Goal: Task Accomplishment & Management: Use online tool/utility

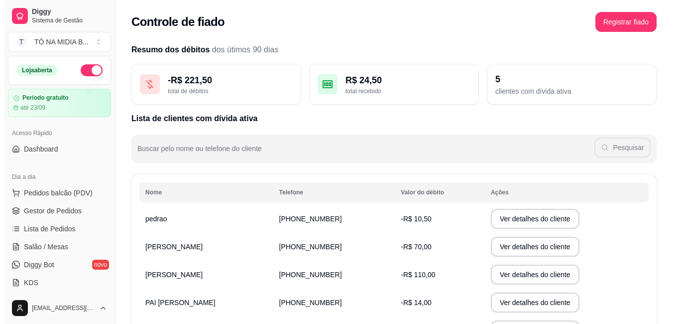
scroll to position [89, 0]
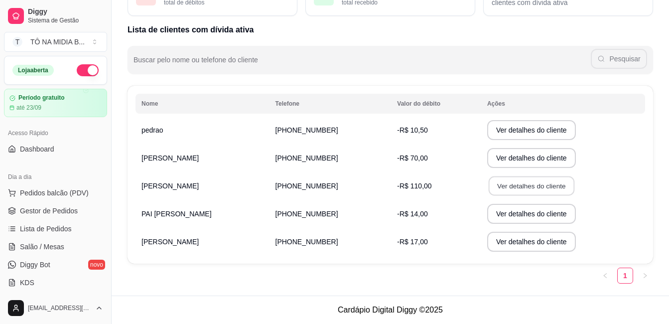
click at [517, 183] on button "Ver detalhes do cliente" at bounding box center [531, 185] width 86 height 19
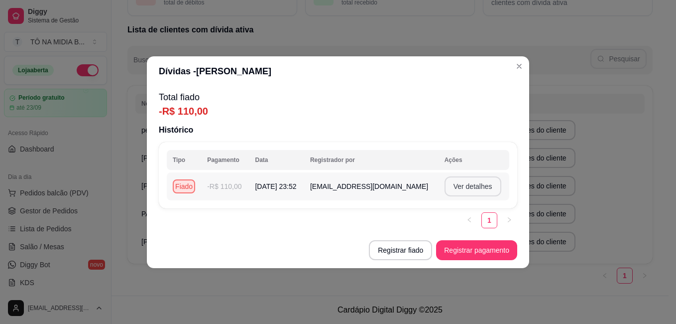
click at [467, 181] on button "Ver detalhes" at bounding box center [473, 186] width 57 height 20
click at [486, 255] on button "Registrar pagamento" at bounding box center [477, 249] width 79 height 19
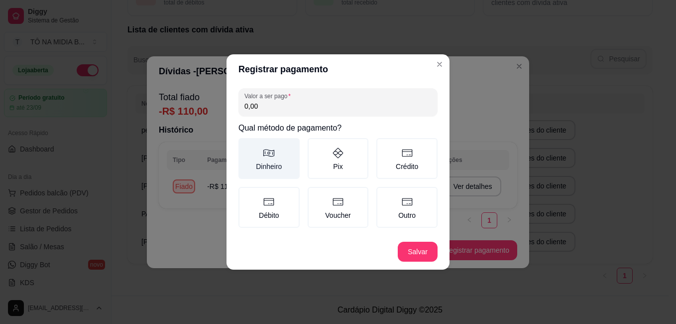
click at [261, 168] on label "Dinheiro" at bounding box center [268, 158] width 61 height 41
click at [246, 145] on button "Dinheiro" at bounding box center [242, 141] width 8 height 8
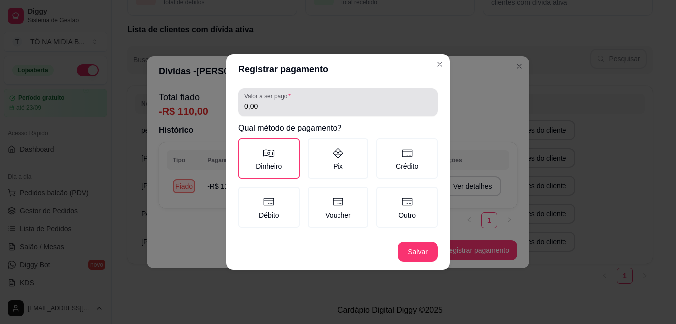
click at [287, 93] on label "Valor a ser pago" at bounding box center [269, 96] width 50 height 8
click at [287, 101] on input "0,00" at bounding box center [337, 106] width 187 height 10
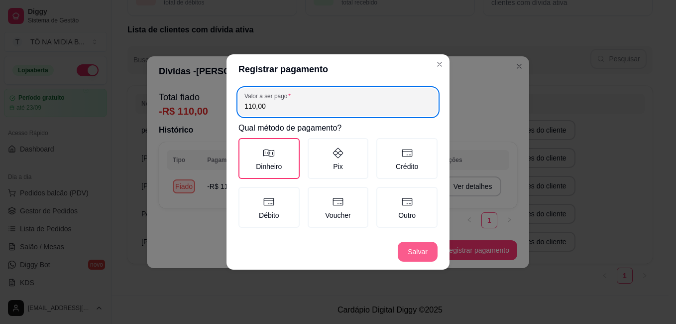
type input "110,00"
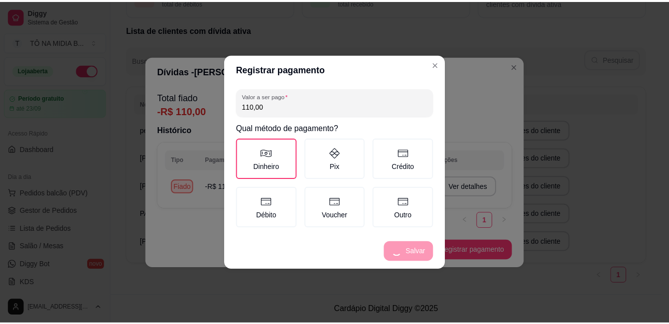
scroll to position [61, 0]
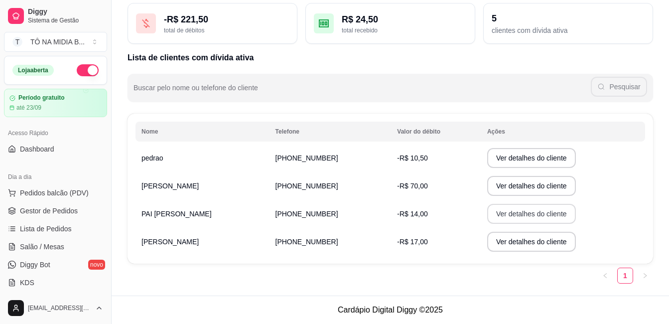
click at [514, 211] on button "Ver detalhes do cliente" at bounding box center [531, 214] width 89 height 20
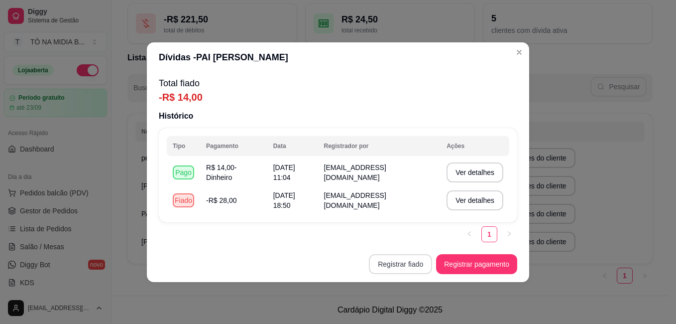
click at [402, 263] on button "Registrar fiado" at bounding box center [400, 264] width 63 height 20
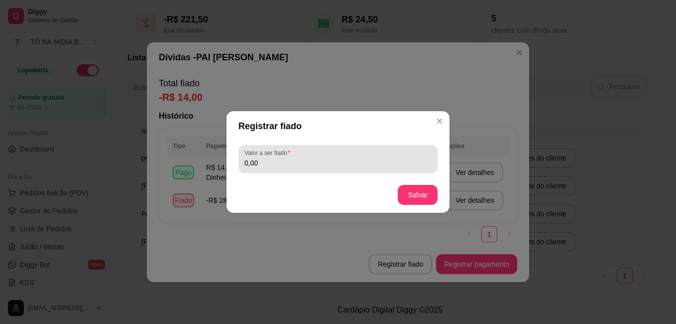
click at [306, 169] on div "Valor a ser fiado 0,00" at bounding box center [337, 159] width 199 height 28
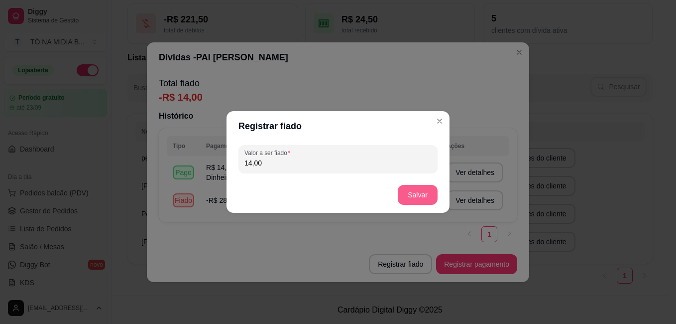
type input "14,00"
click at [414, 185] on button "Salvar" at bounding box center [417, 194] width 39 height 19
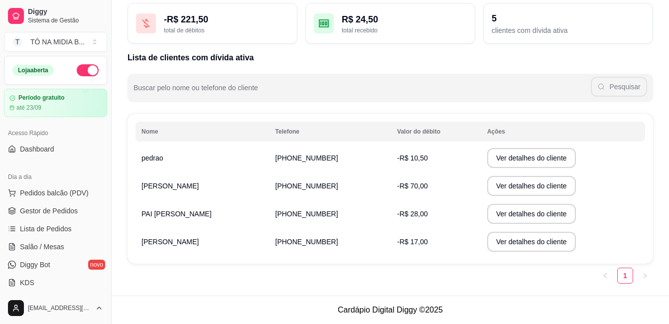
click at [447, 288] on div "Resumo dos débitos dos útimos 90 dias - R$ 221,50 total de débitos R$ 24,50 tot…" at bounding box center [390, 136] width 557 height 318
